Goal: Book appointment/travel/reservation

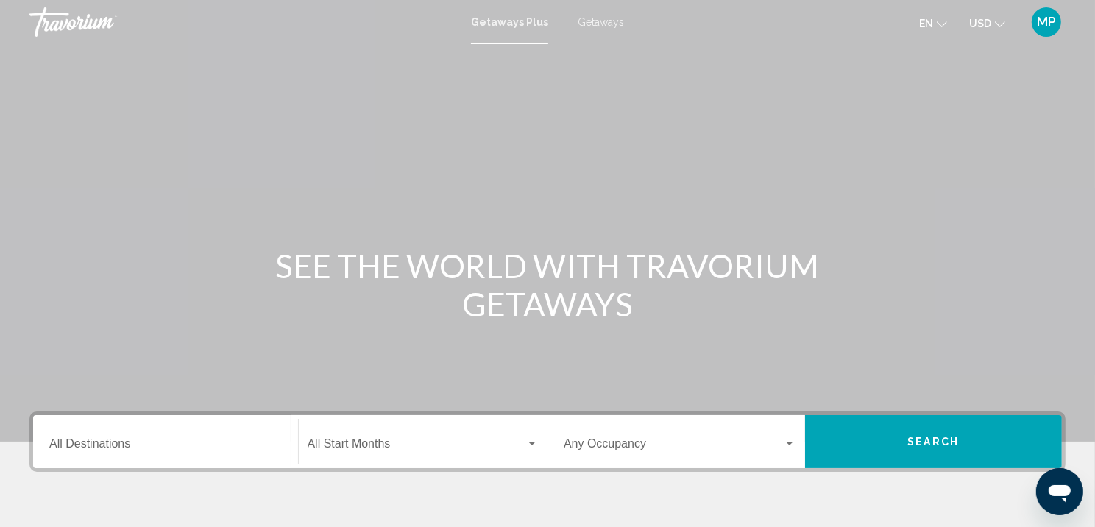
click at [366, 453] on span "Search widget" at bounding box center [417, 446] width 219 height 13
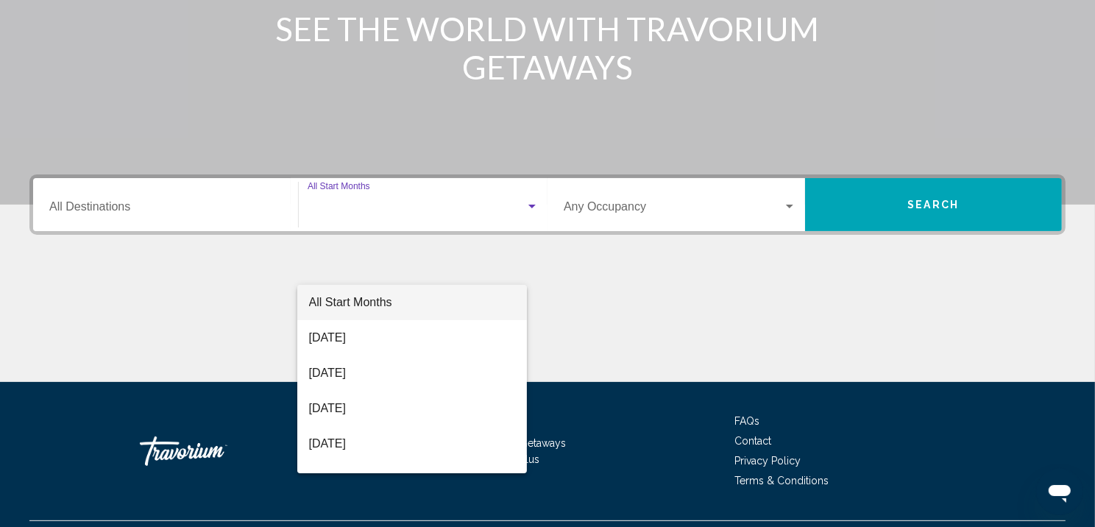
scroll to position [316, 0]
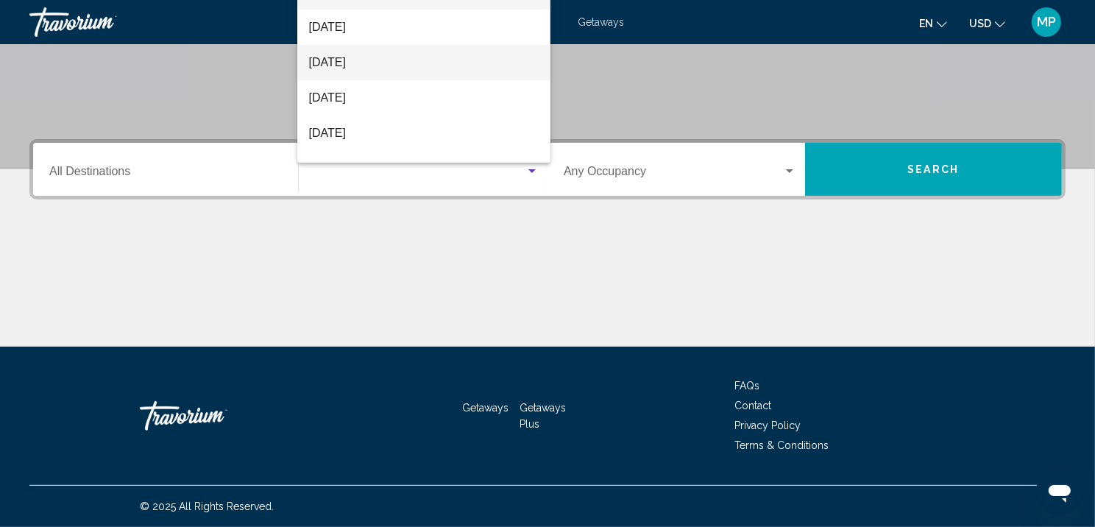
click at [356, 65] on span "[DATE]" at bounding box center [424, 62] width 230 height 35
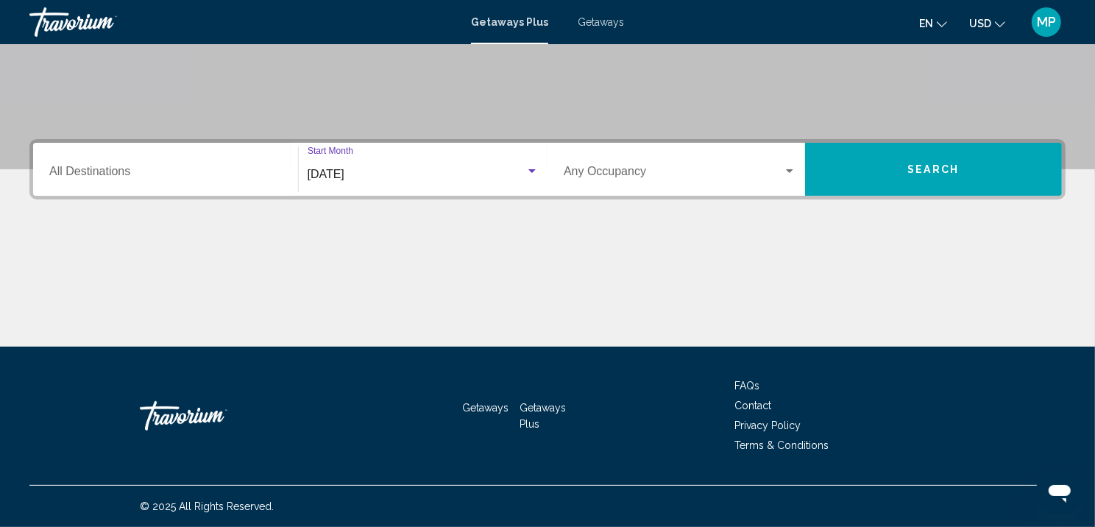
click at [596, 146] on div "Occupancy Any Occupancy" at bounding box center [680, 169] width 233 height 46
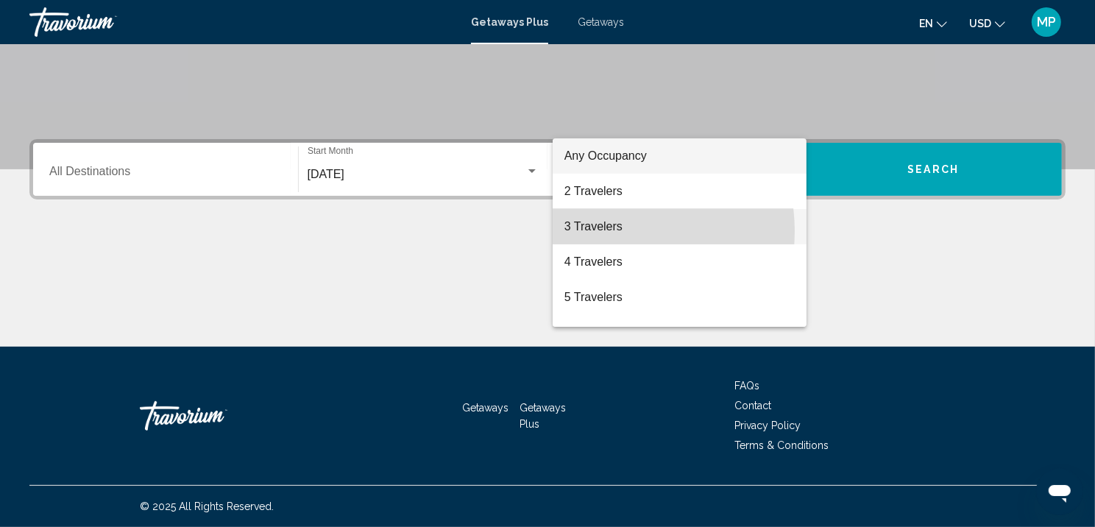
click at [604, 231] on span "3 Travelers" at bounding box center [680, 226] width 231 height 35
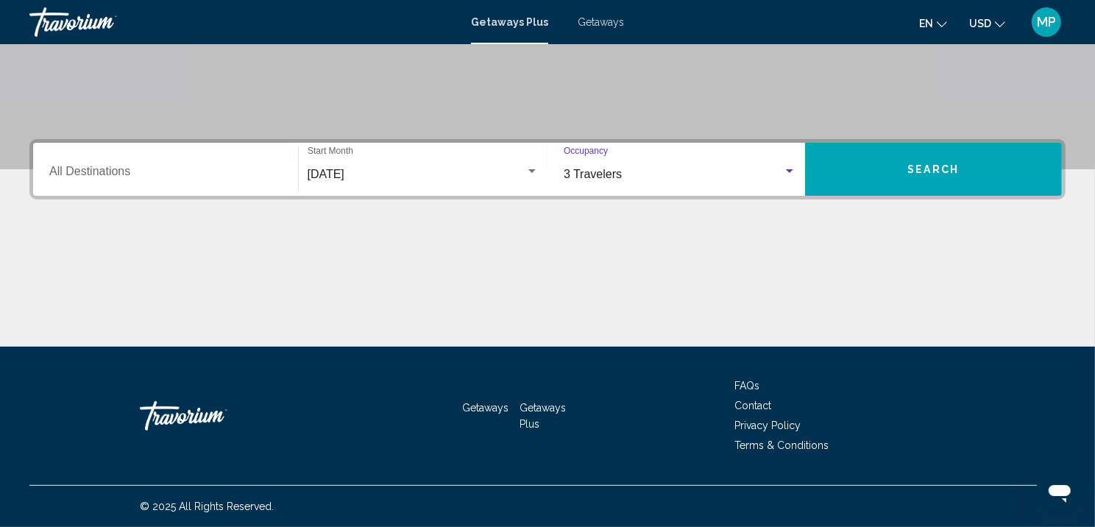
click at [924, 164] on span "Search" at bounding box center [934, 170] width 52 height 12
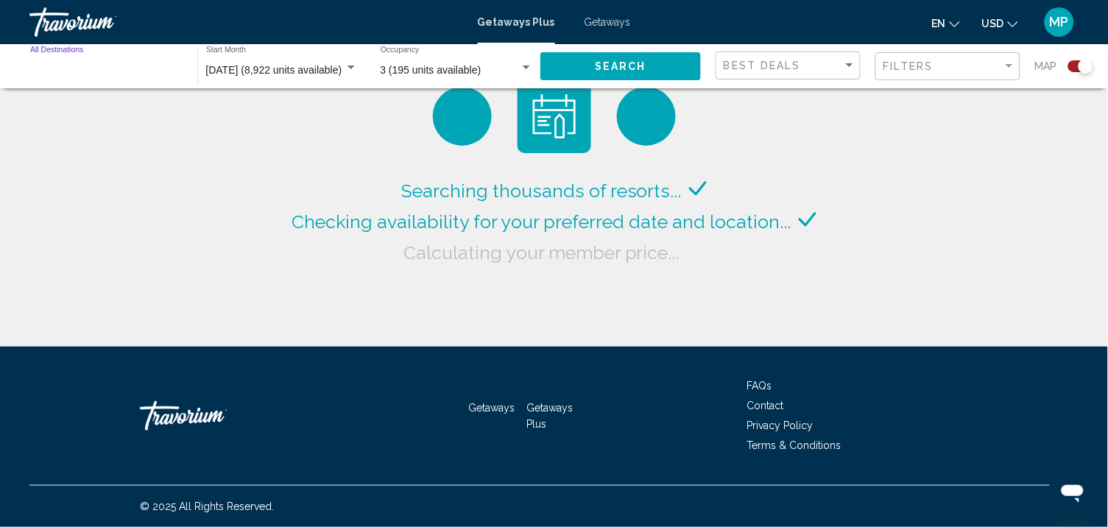
click at [71, 71] on input "Destination All Destinations" at bounding box center [106, 71] width 152 height 12
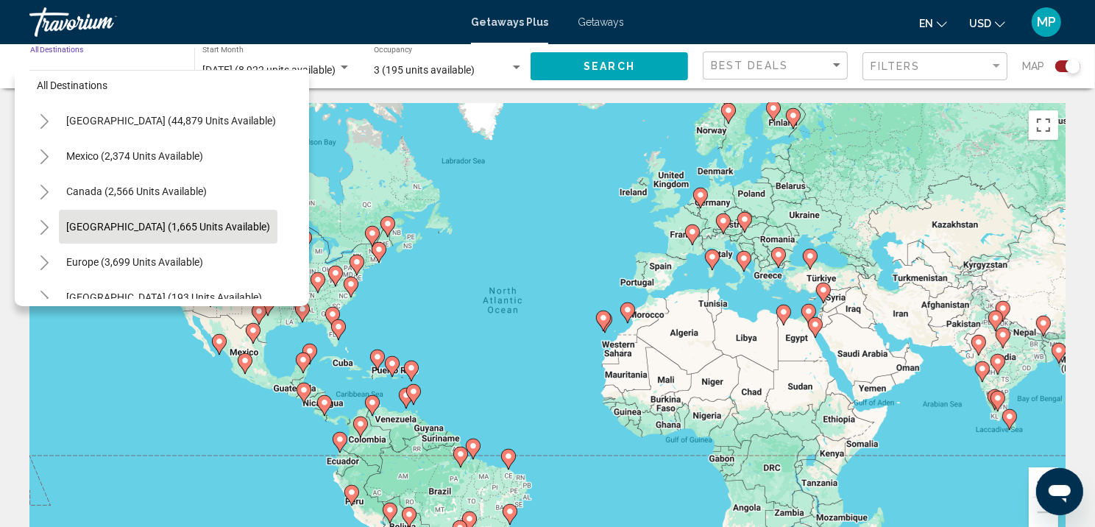
scroll to position [15, 0]
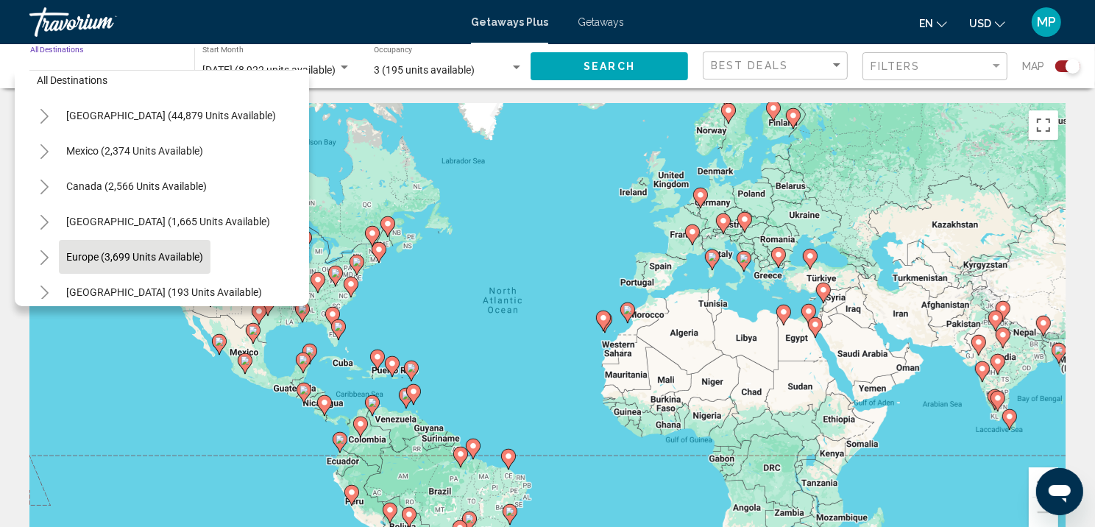
click at [155, 268] on button "Europe (3,699 units available)" at bounding box center [135, 257] width 152 height 34
type input "**********"
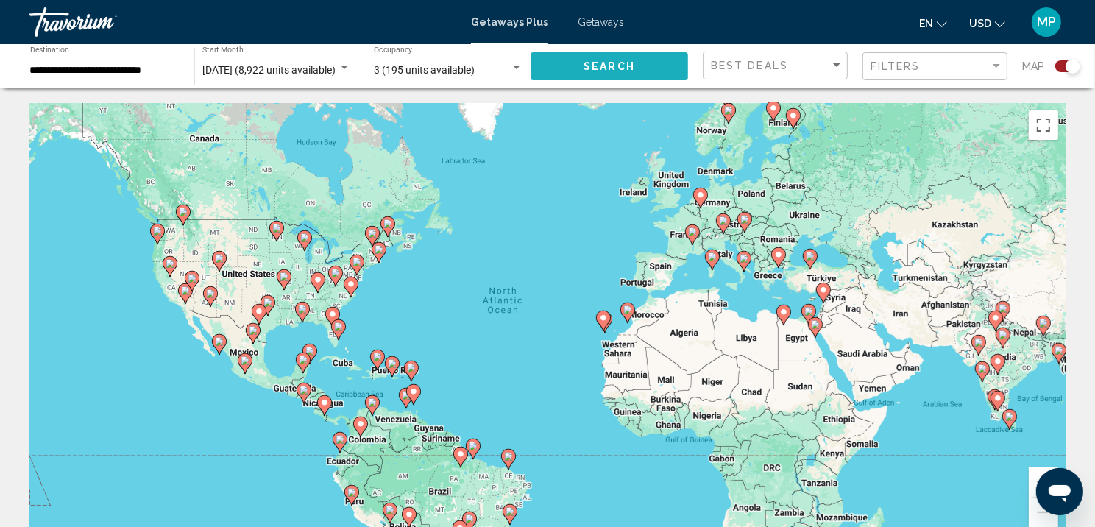
click at [627, 71] on span "Search" at bounding box center [610, 67] width 52 height 12
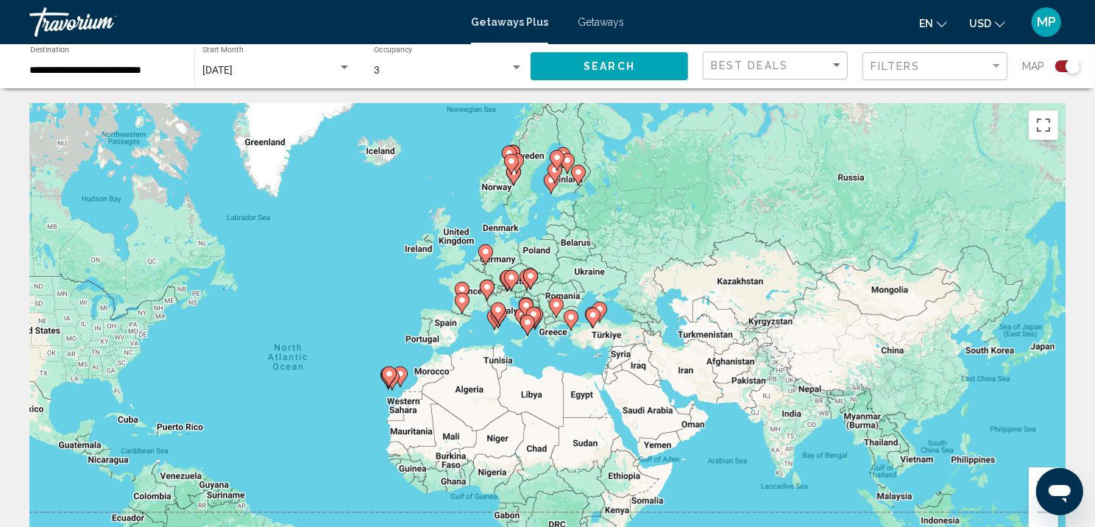
drag, startPoint x: 855, startPoint y: 257, endPoint x: 638, endPoint y: 314, distance: 223.9
click at [638, 314] on div "To activate drag with keyboard, press Alt + Enter. Once in keyboard drag state,…" at bounding box center [547, 324] width 1036 height 442
click at [1034, 487] on button "Zoom in" at bounding box center [1043, 481] width 29 height 29
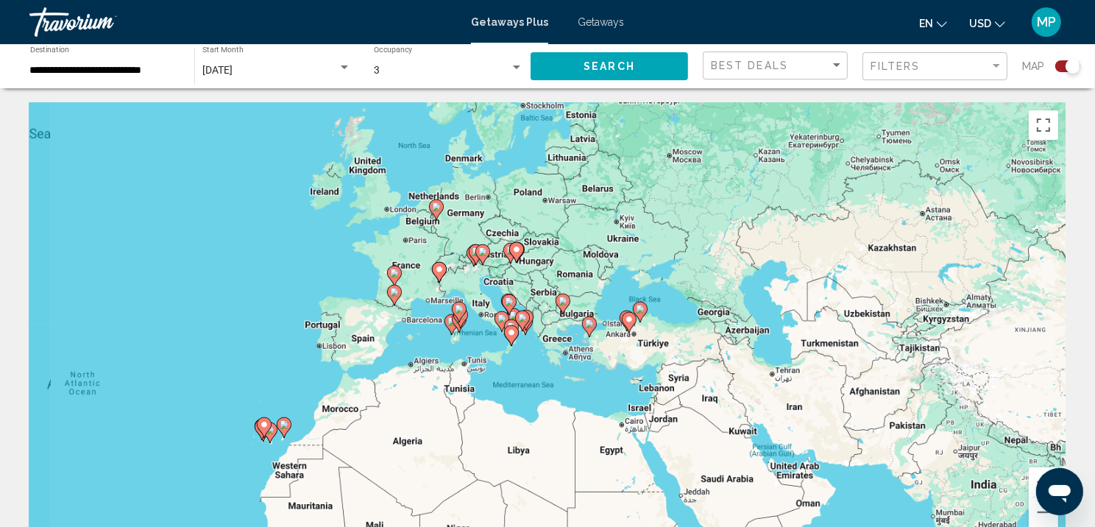
click at [1034, 487] on button "Zoom in" at bounding box center [1043, 481] width 29 height 29
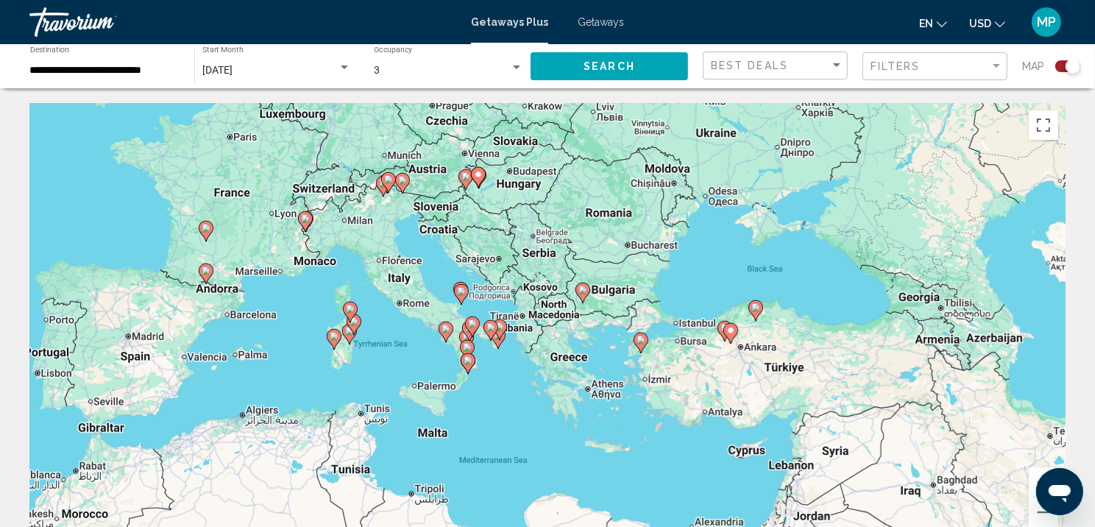
drag, startPoint x: 1061, startPoint y: 491, endPoint x: 1092, endPoint y: 459, distance: 44.8
click html
click at [1031, 480] on button "Zoom in" at bounding box center [1043, 481] width 29 height 29
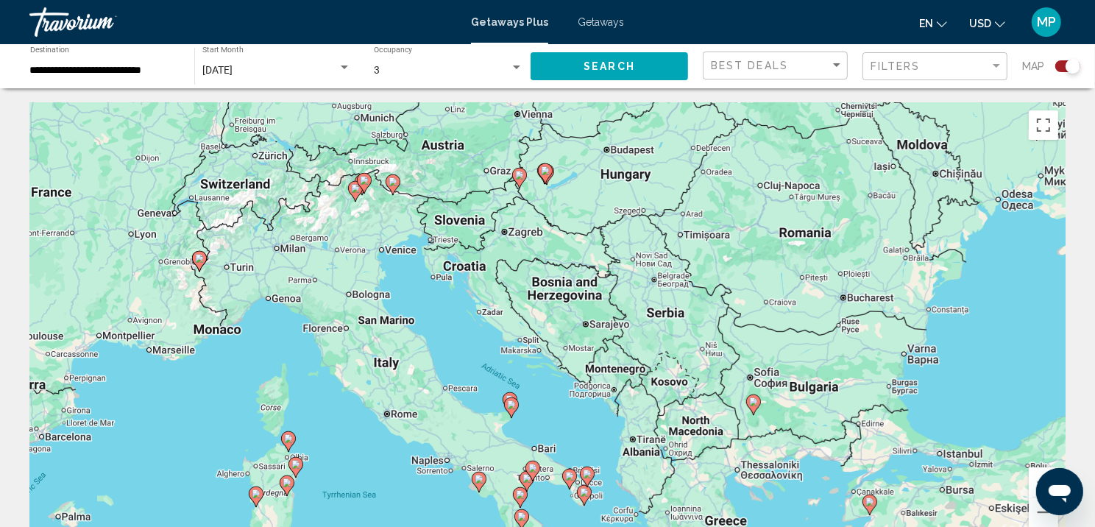
drag, startPoint x: 543, startPoint y: 272, endPoint x: 679, endPoint y: 410, distance: 193.6
click at [679, 410] on div "To activate drag with keyboard, press Alt + Enter. Once in keyboard drag state,…" at bounding box center [547, 324] width 1036 height 442
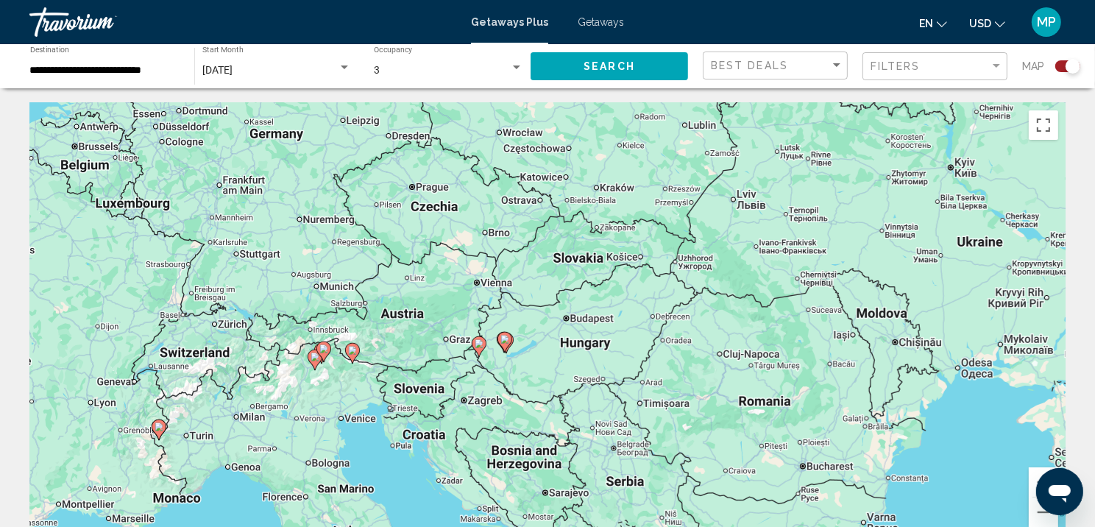
drag, startPoint x: 469, startPoint y: 258, endPoint x: 430, endPoint y: 414, distance: 161.6
click at [430, 423] on div "To activate drag with keyboard, press Alt + Enter. Once in keyboard drag state,…" at bounding box center [547, 324] width 1036 height 442
